Goal: Find specific page/section: Find specific page/section

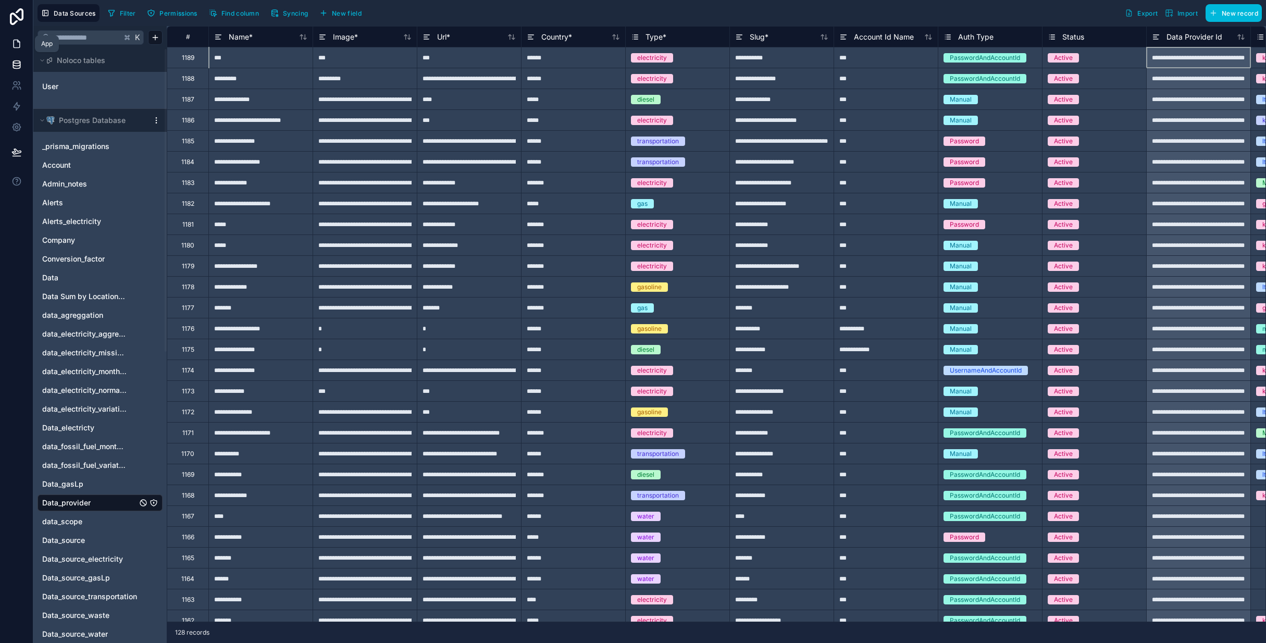
click at [16, 42] on icon at bounding box center [16, 44] width 10 height 10
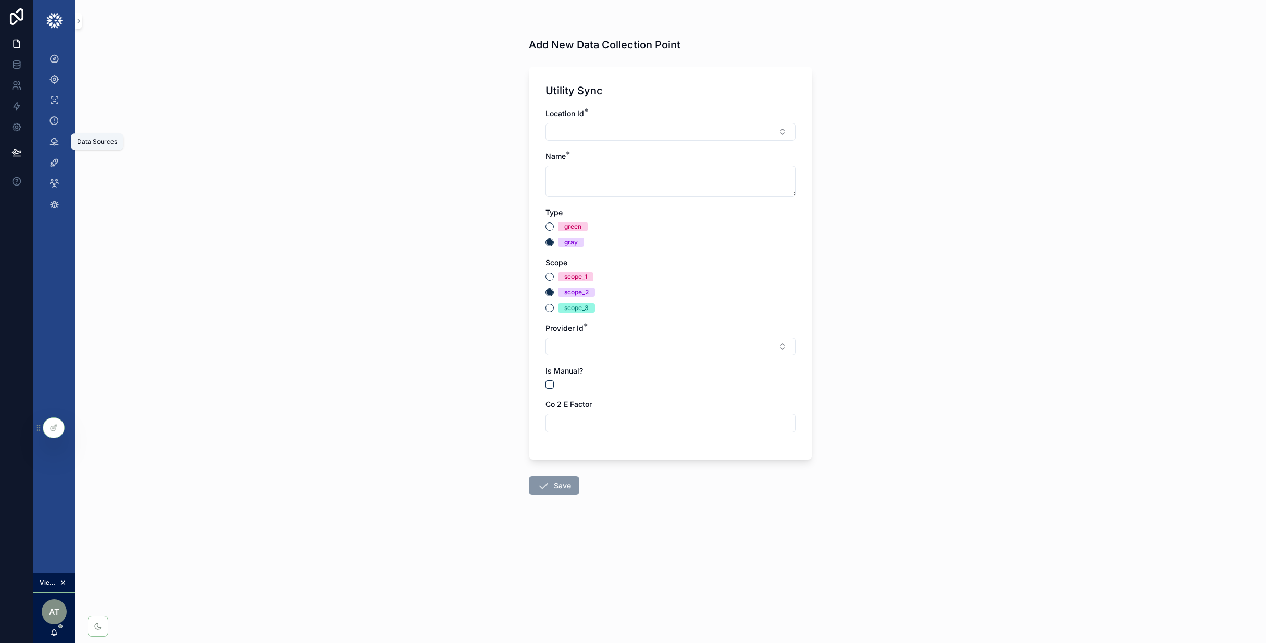
click at [51, 143] on icon "scrollable content" at bounding box center [54, 141] width 10 height 10
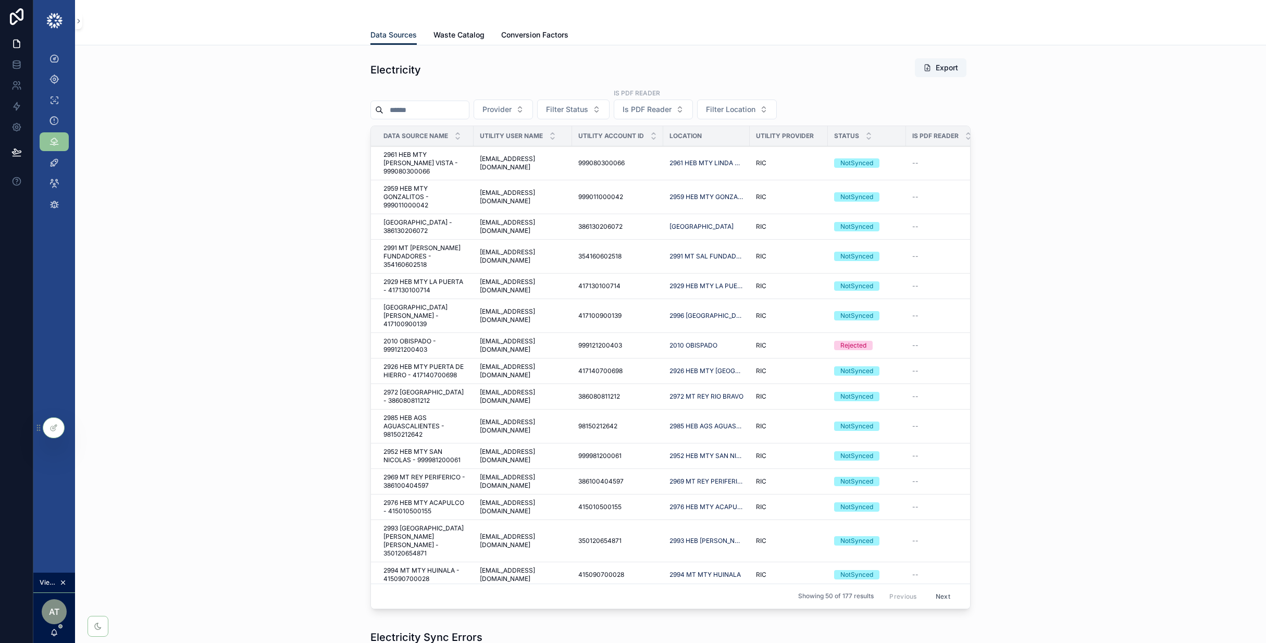
click at [433, 111] on input "scrollable content" at bounding box center [425, 110] width 85 height 15
paste input "**********"
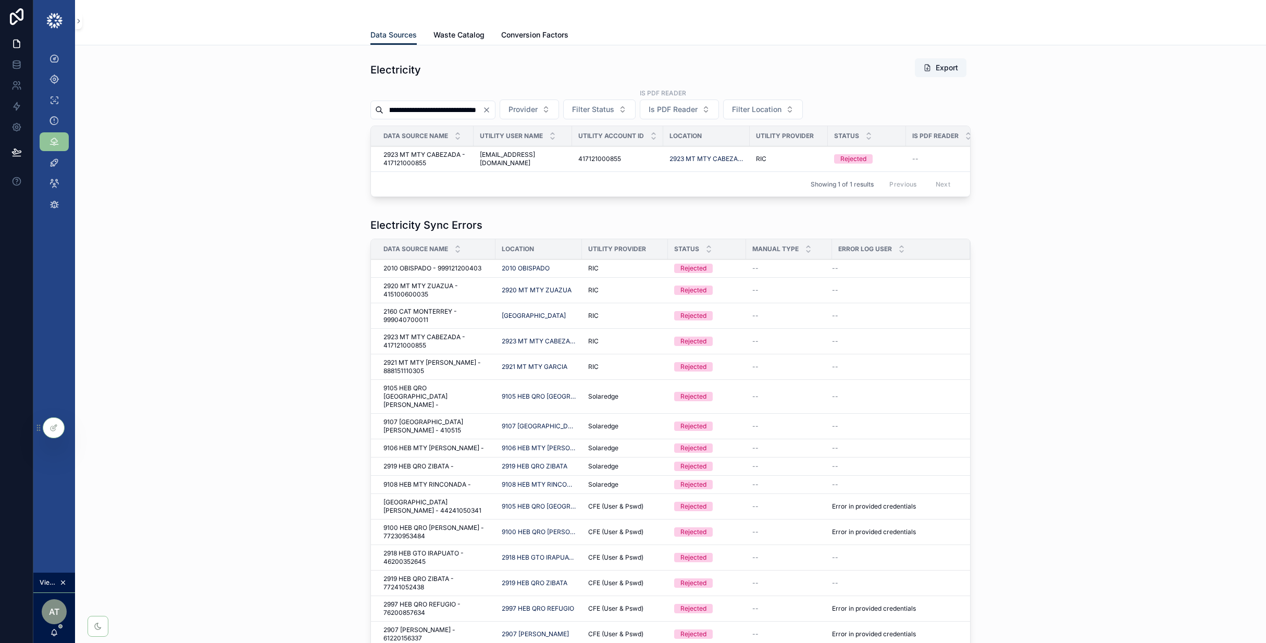
type input "**********"
click at [469, 160] on td "2923 MT MTY CABEZADA - 417121000855 2923 MT MTY CABEZADA - 417121000855" at bounding box center [422, 159] width 103 height 26
click at [458, 161] on span "2923 MT MTY CABEZADA - 417121000855" at bounding box center [425, 159] width 84 height 17
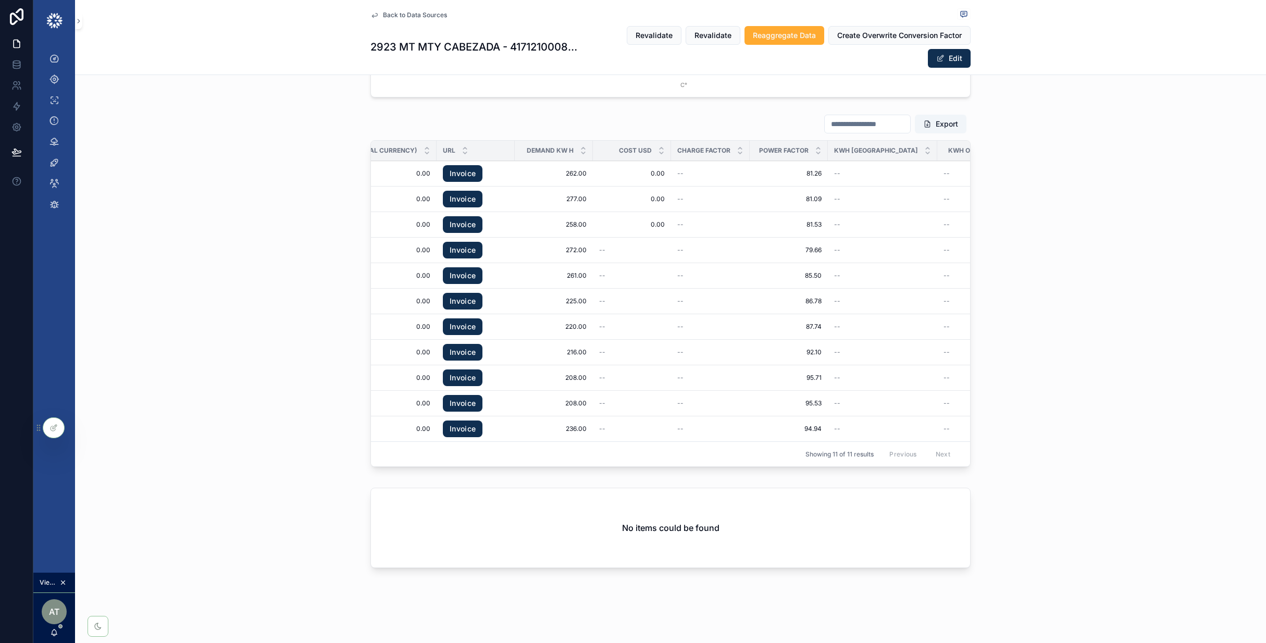
scroll to position [0, 333]
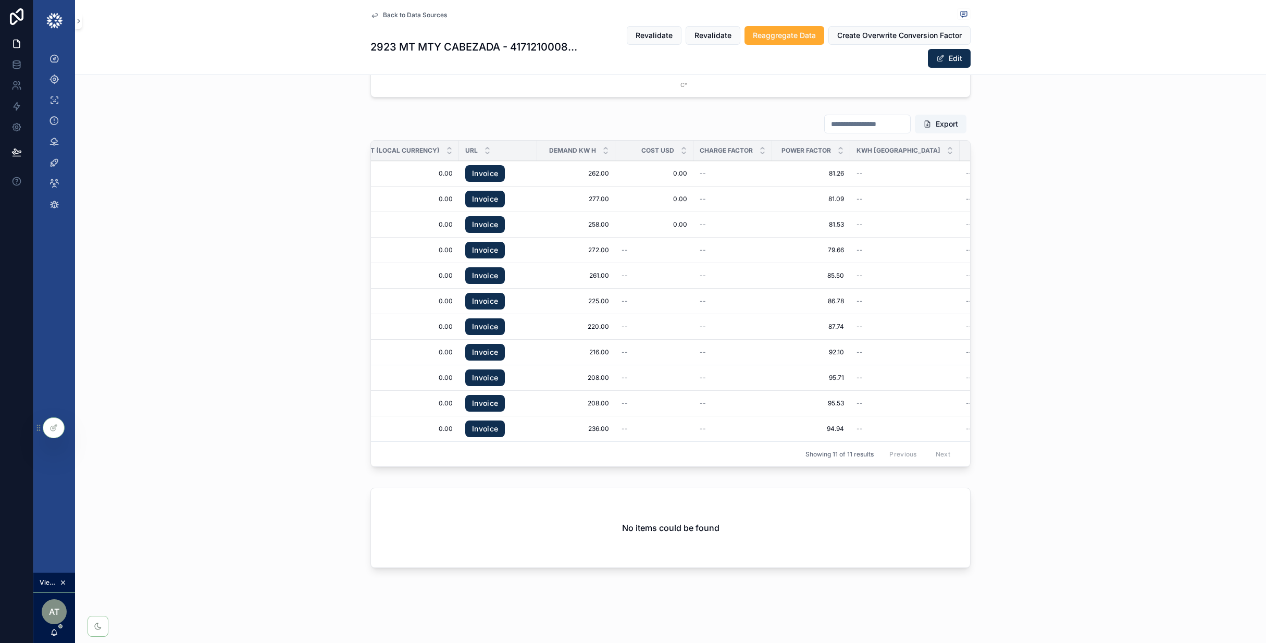
click at [488, 326] on link "Invoice" at bounding box center [485, 326] width 40 height 17
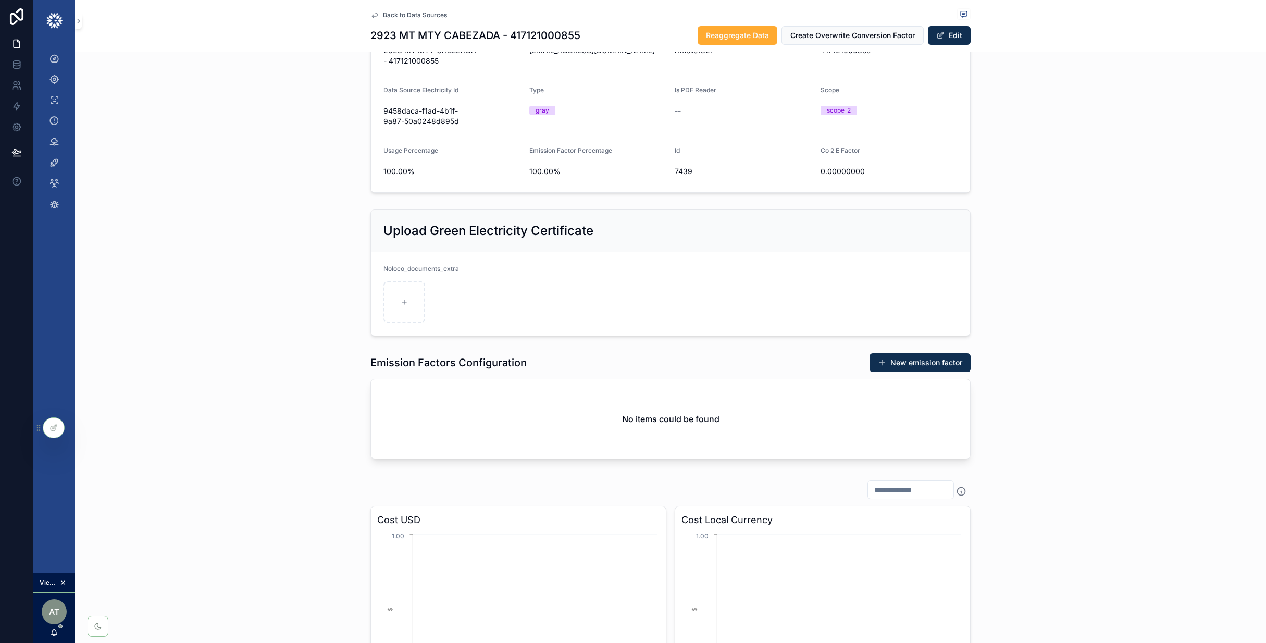
scroll to position [0, 0]
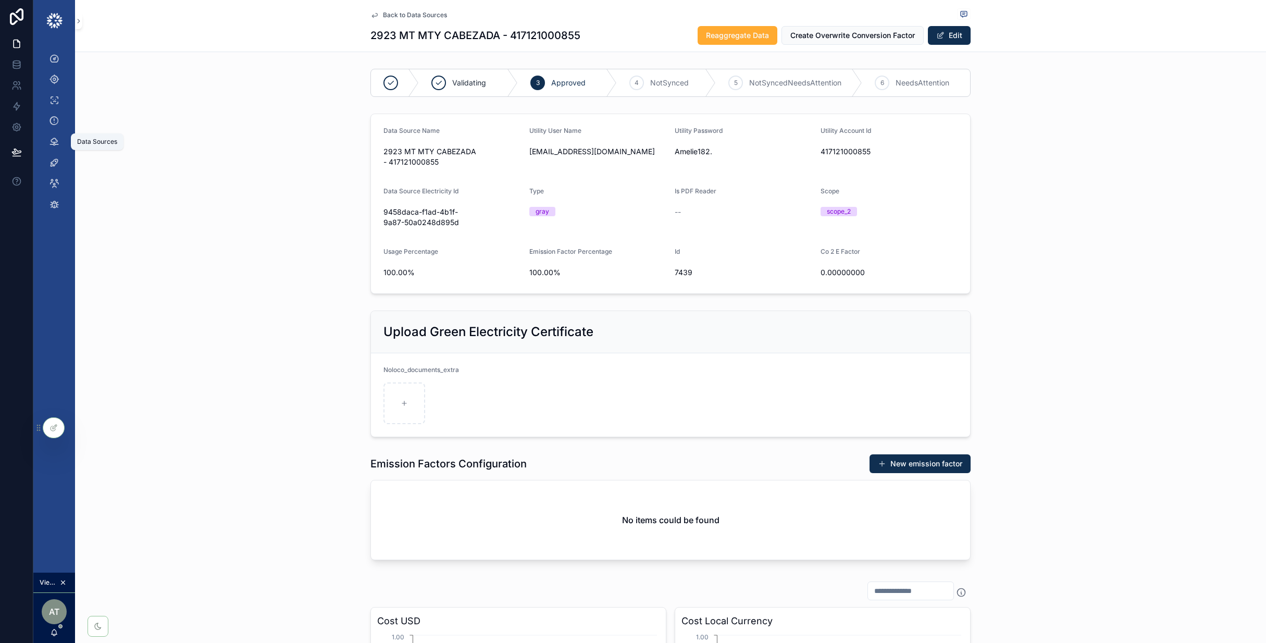
click at [52, 143] on icon "scrollable content" at bounding box center [54, 141] width 10 height 10
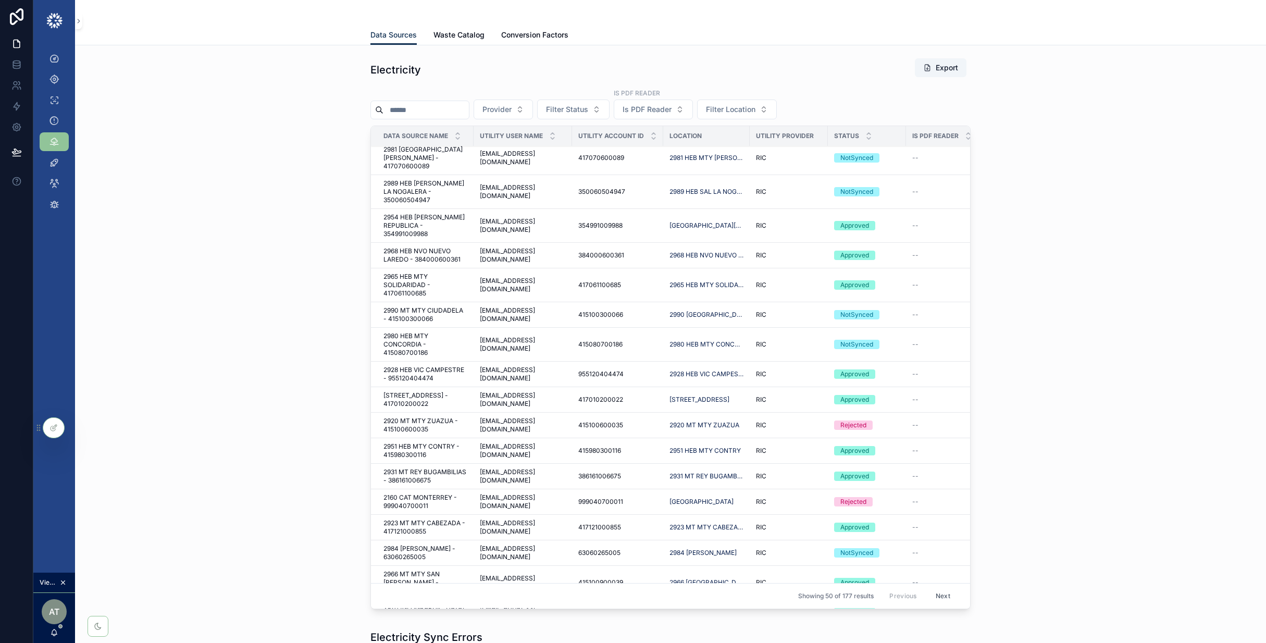
scroll to position [401, 0]
